Goal: Information Seeking & Learning: Check status

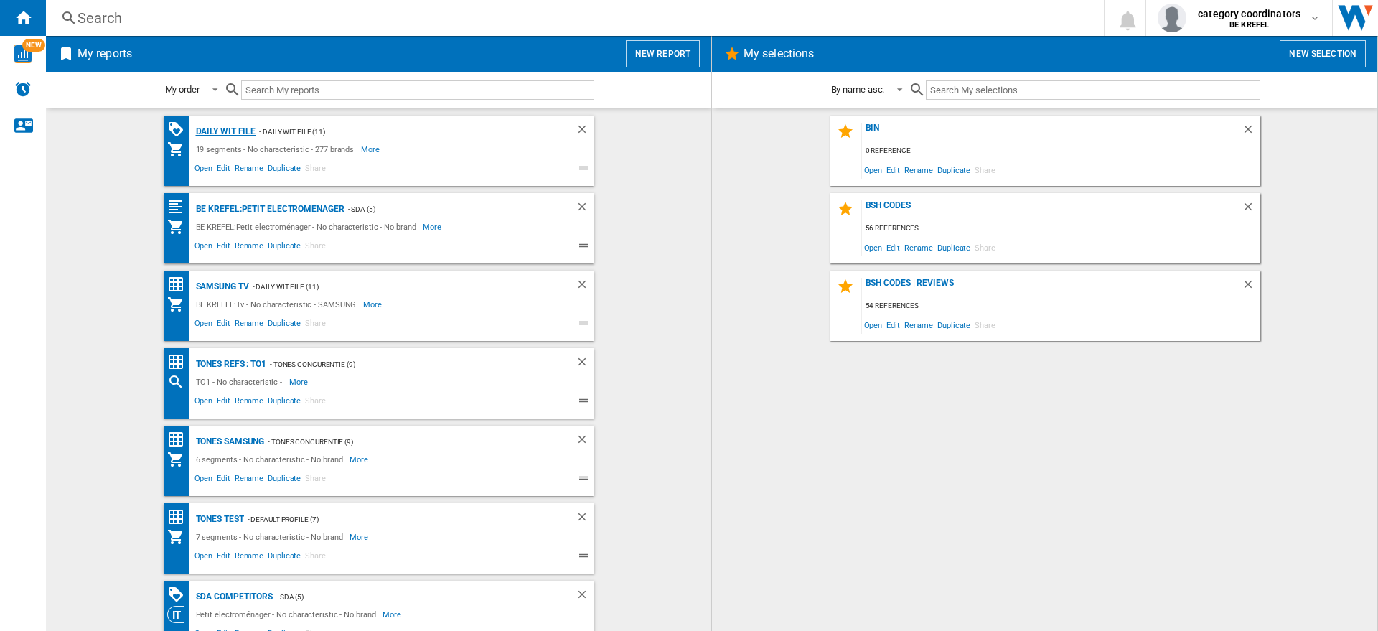
click at [211, 132] on div "Daily WIT file" at bounding box center [224, 132] width 64 height 18
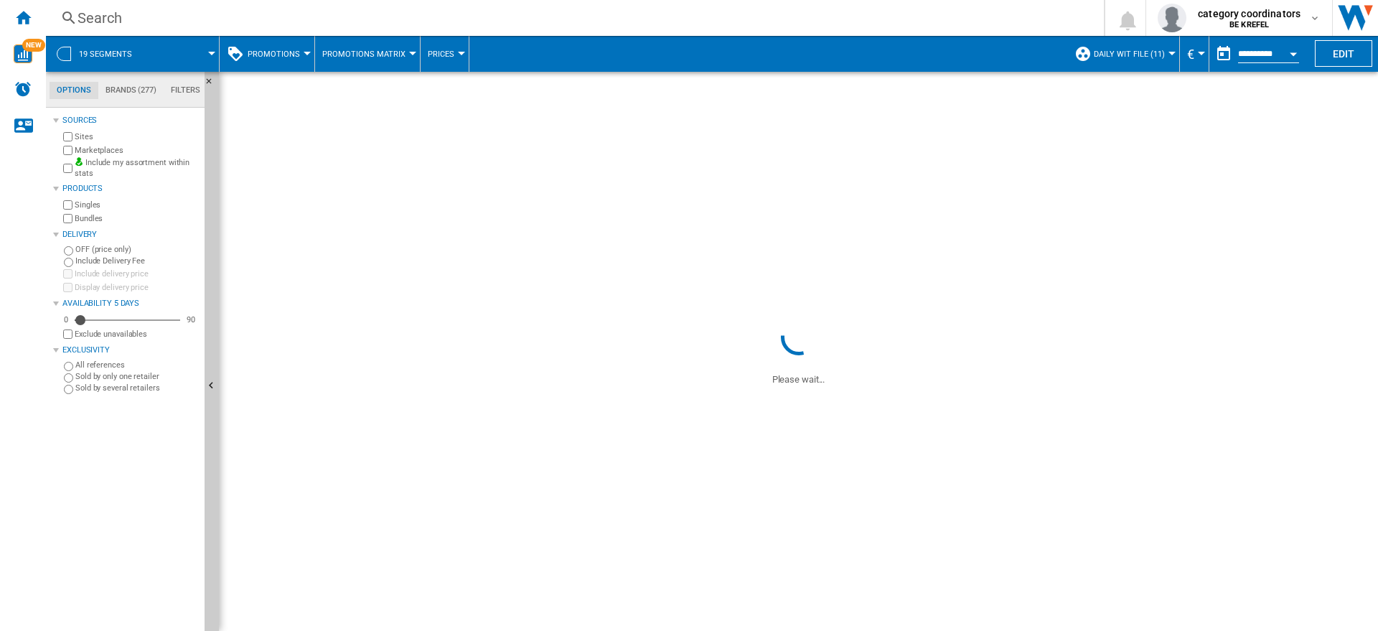
click at [144, 25] on div "Search" at bounding box center [572, 18] width 989 height 20
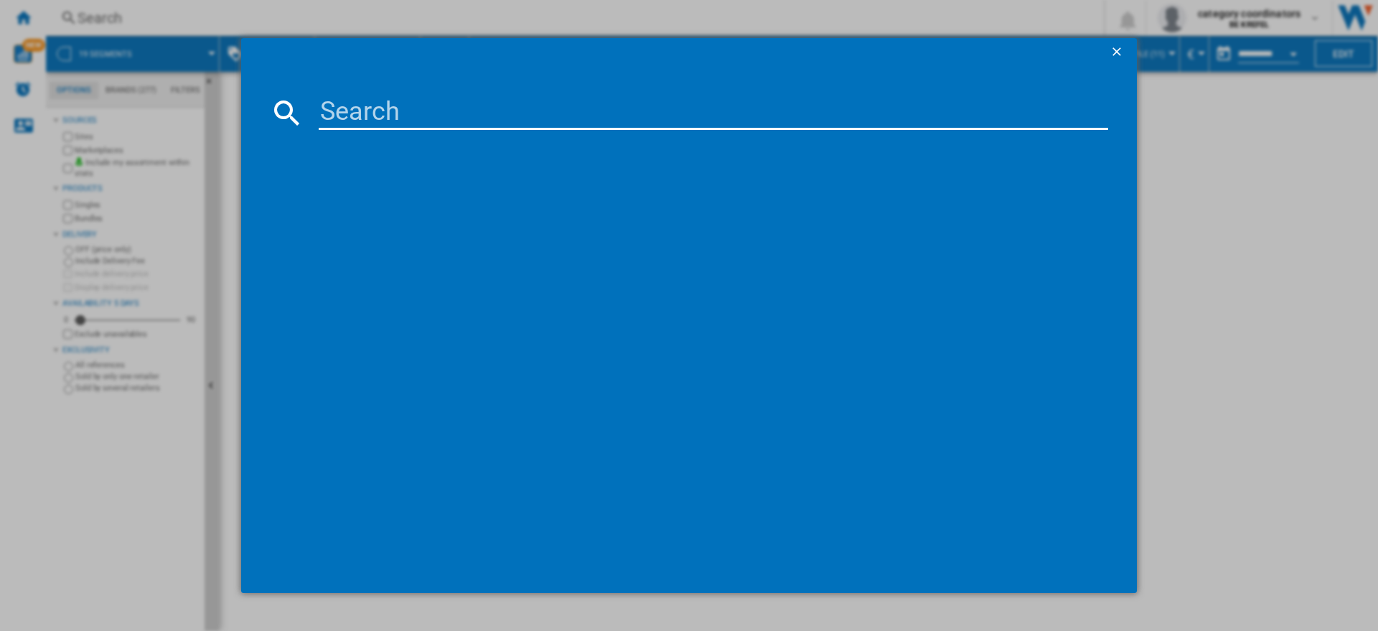
click at [339, 111] on input at bounding box center [713, 112] width 789 height 34
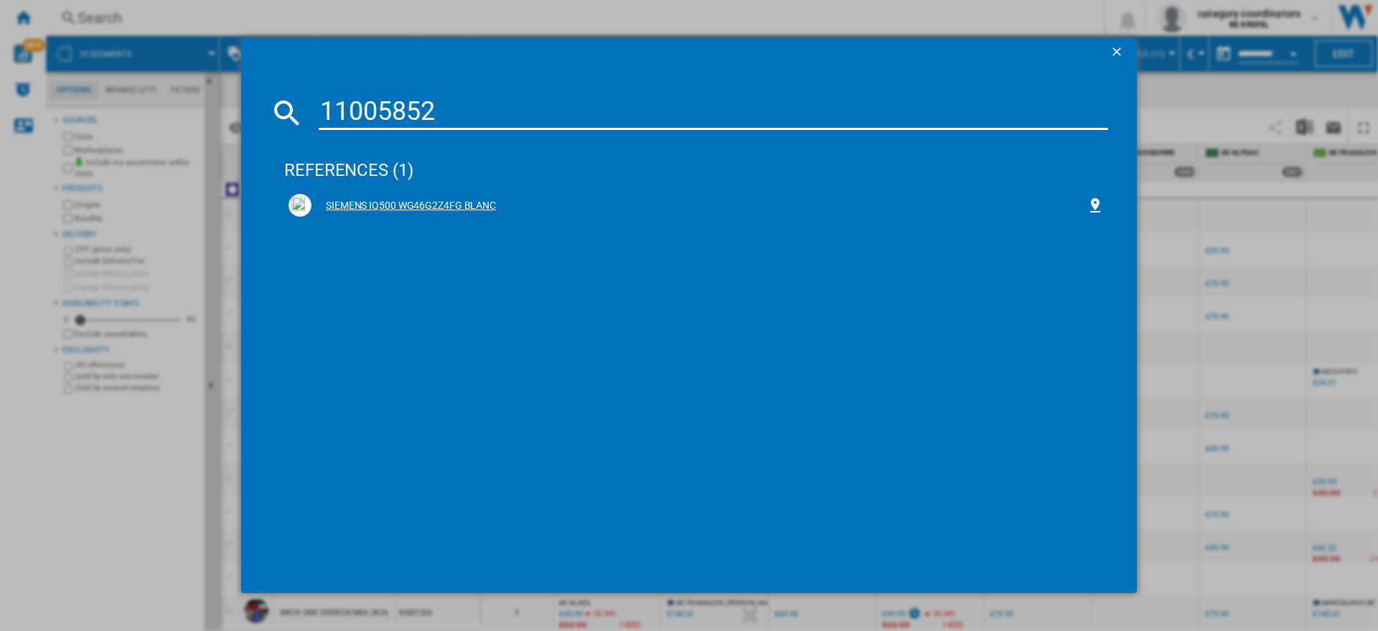
type input "11005852"
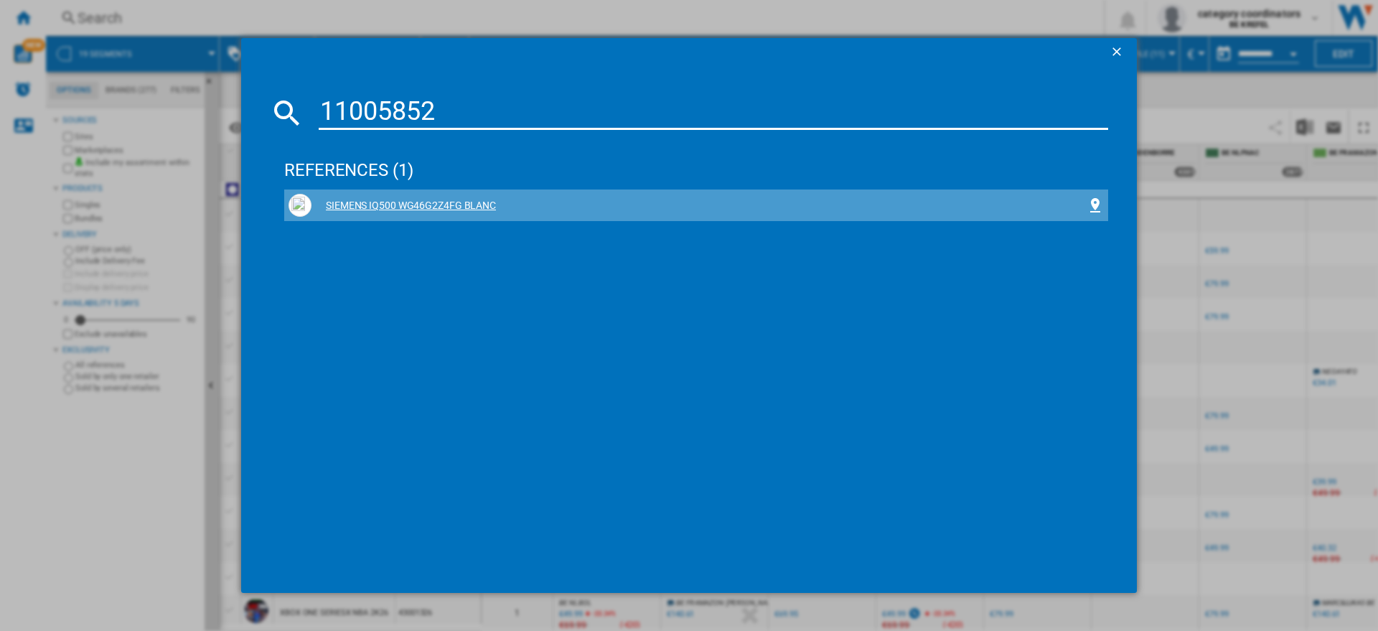
click at [450, 206] on div "SIEMENS IQ500 WG46G2Z4FG BLANC" at bounding box center [698, 206] width 775 height 14
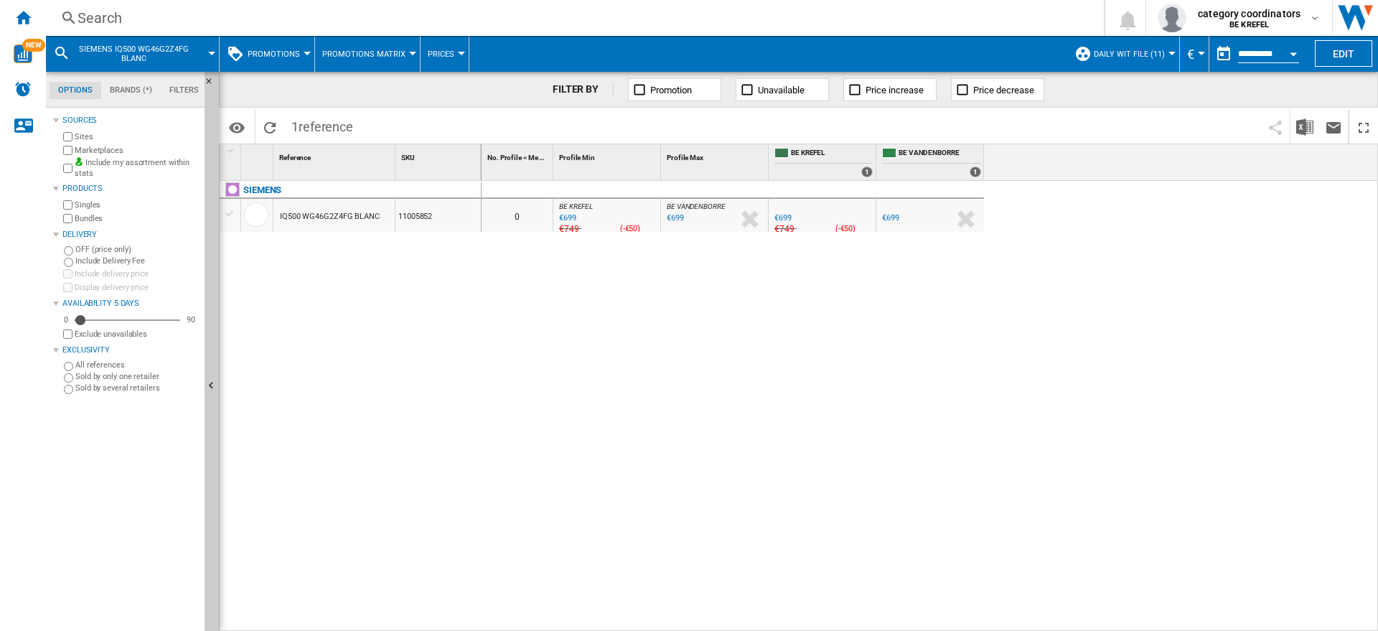
click at [271, 50] on span "Promotions" at bounding box center [274, 54] width 52 height 9
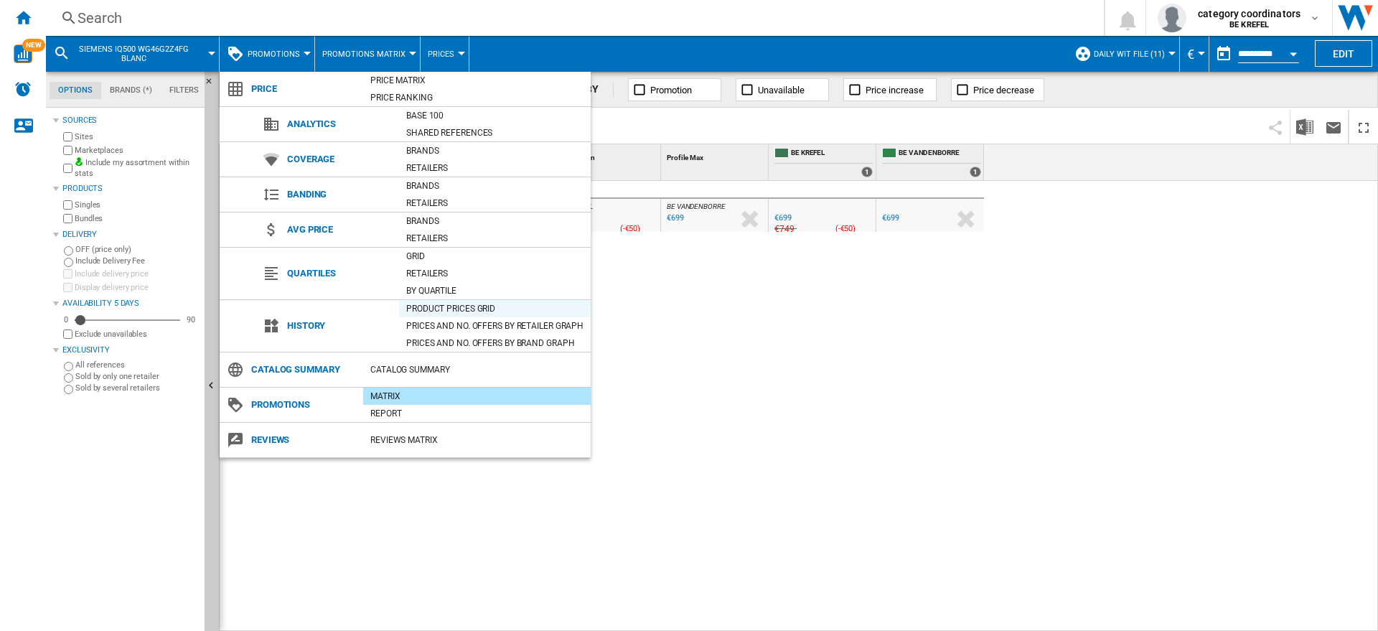
click at [434, 303] on div "Product prices grid" at bounding box center [495, 308] width 192 height 14
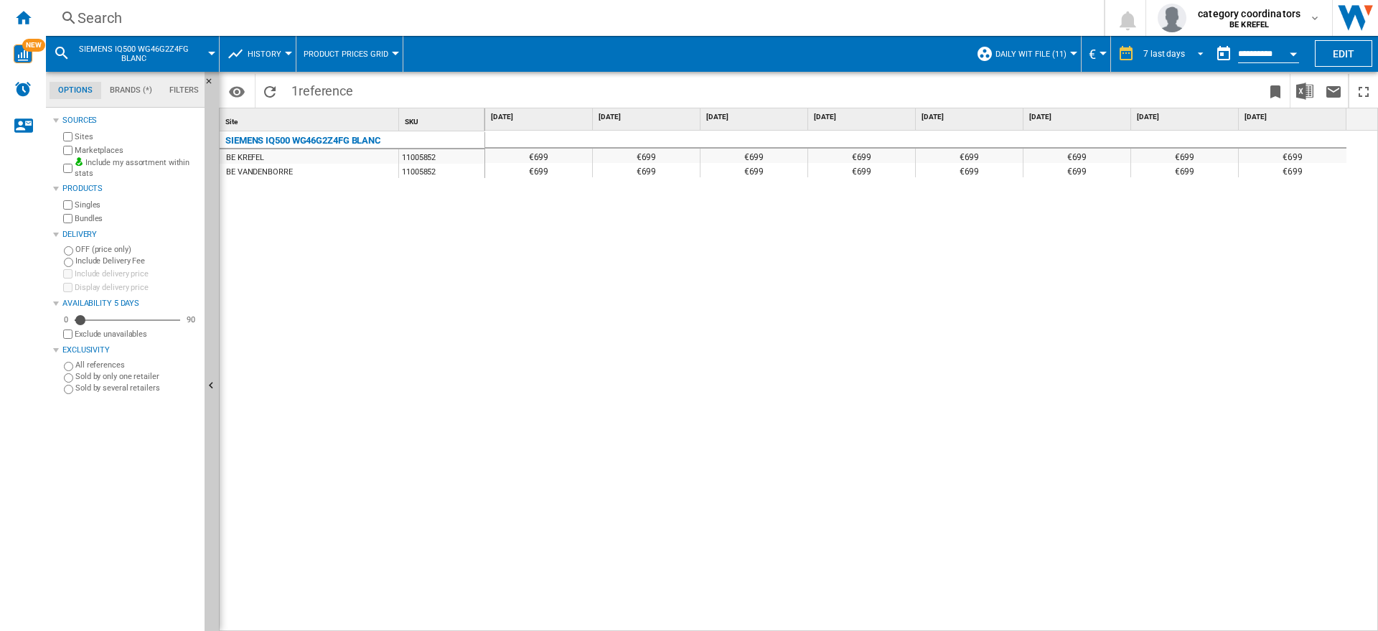
click at [1167, 55] on div "7 last days" at bounding box center [1164, 54] width 42 height 10
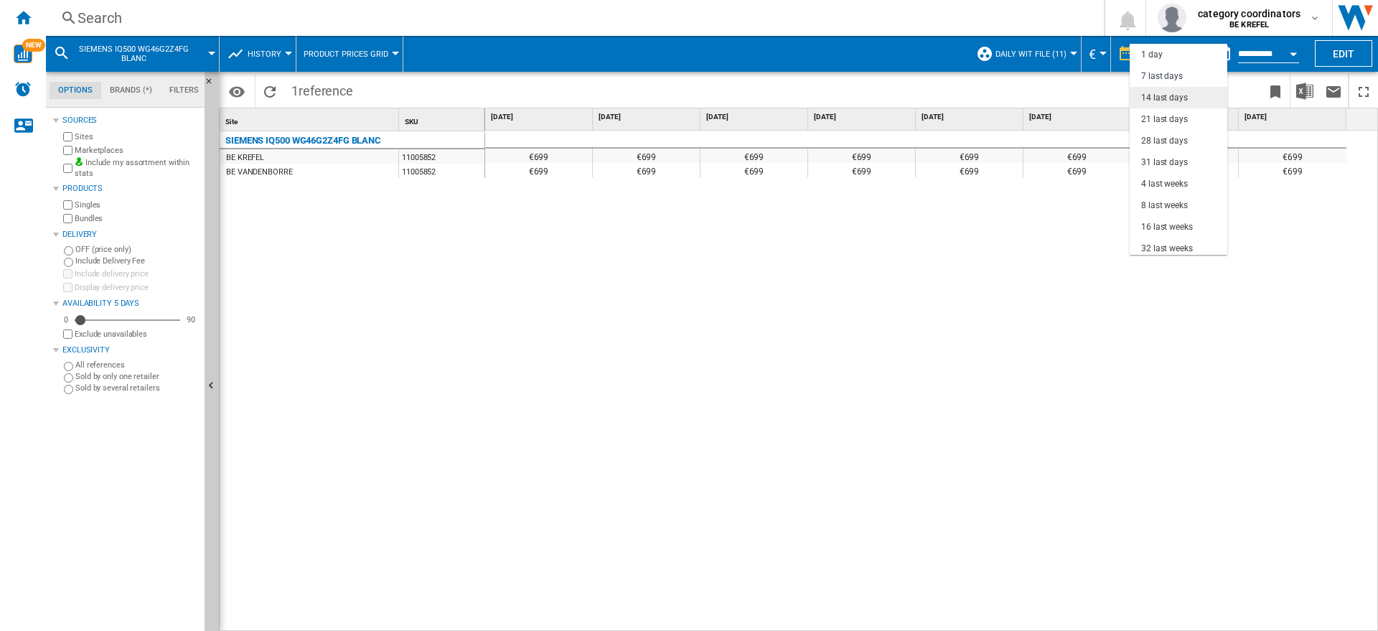
scroll to position [22, 0]
click at [1156, 119] on div "28 last days" at bounding box center [1164, 119] width 47 height 12
